Goal: Transaction & Acquisition: Purchase product/service

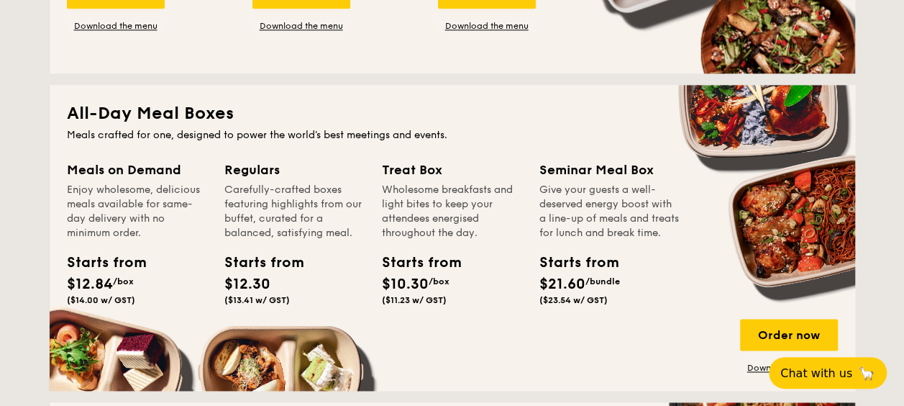
scroll to position [1007, 0]
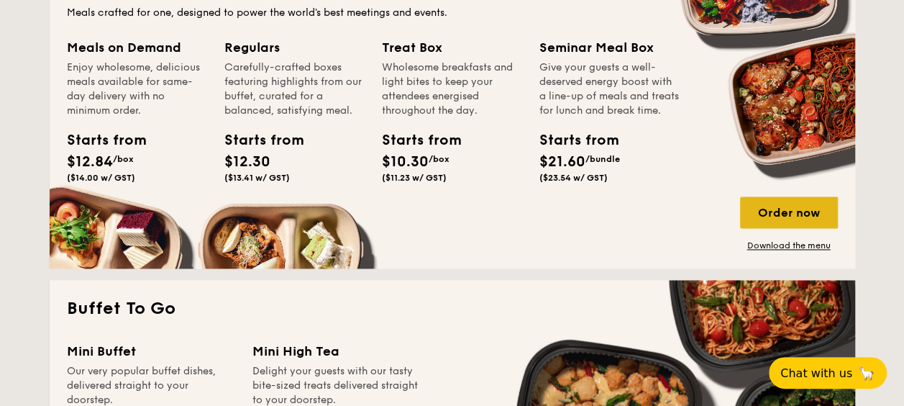
click at [752, 214] on div "Order now" at bounding box center [789, 212] width 98 height 32
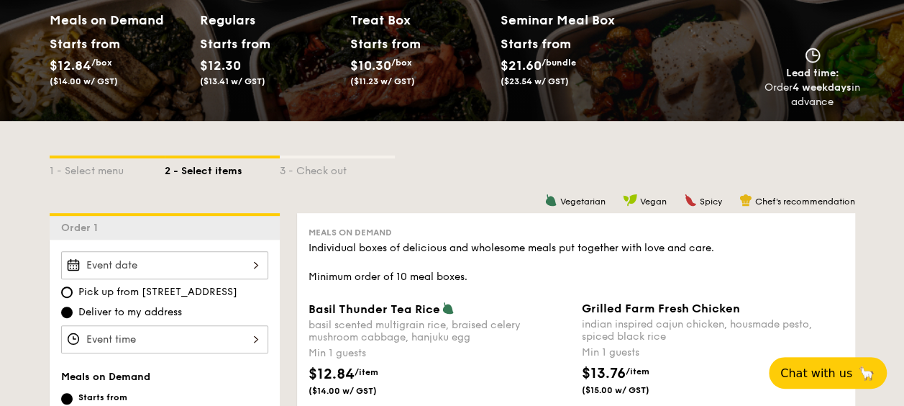
scroll to position [360, 0]
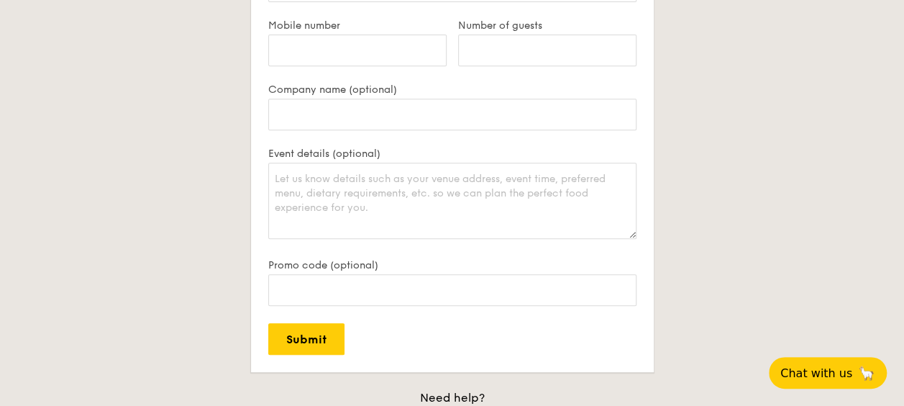
scroll to position [3155, 0]
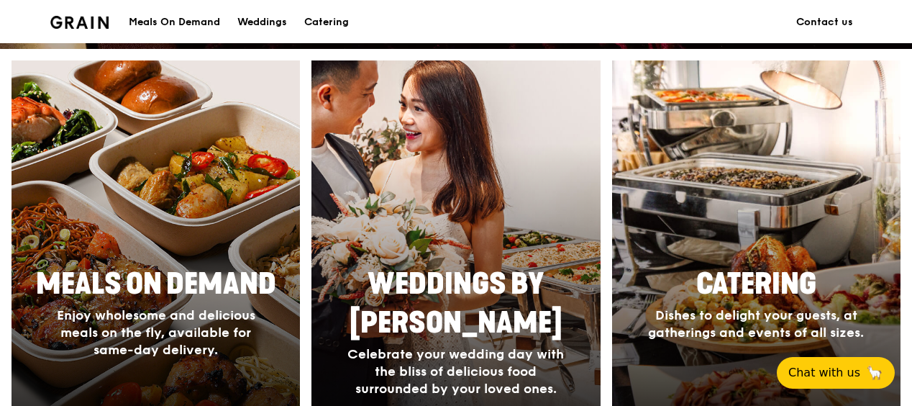
scroll to position [504, 0]
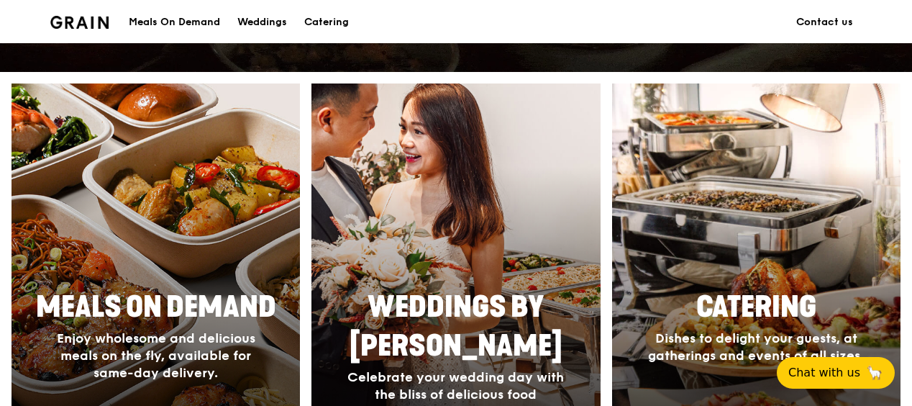
click at [130, 281] on div at bounding box center [155, 293] width 317 height 460
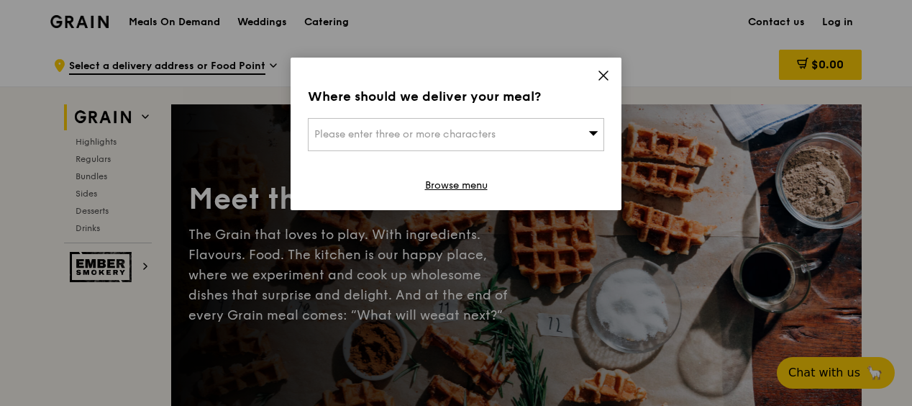
click at [599, 80] on icon at bounding box center [603, 75] width 13 height 13
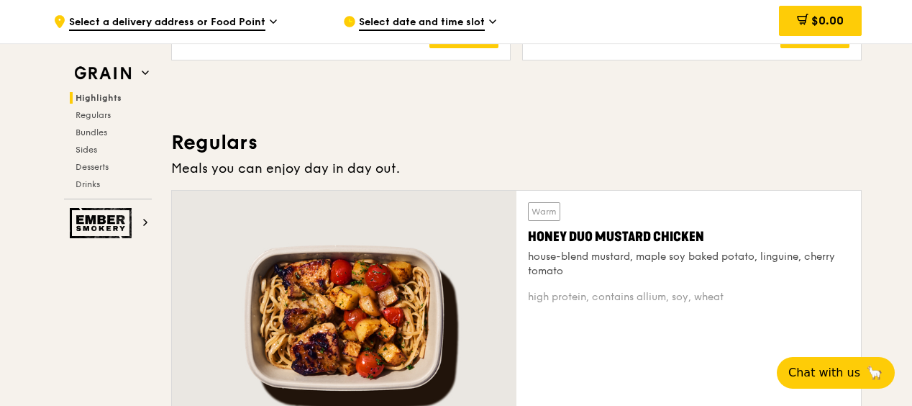
scroll to position [853, 0]
